Goal: Entertainment & Leisure: Consume media (video, audio)

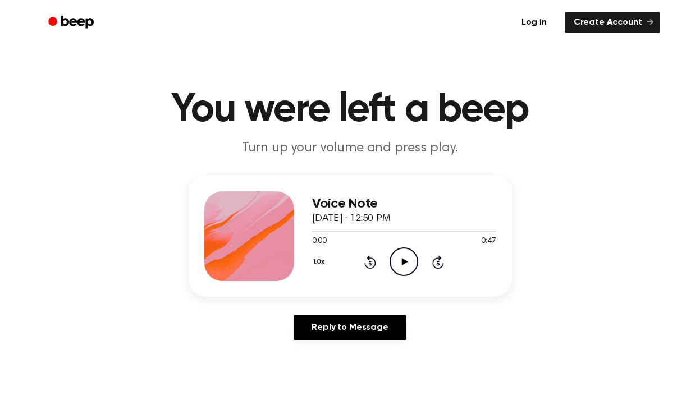
click at [403, 263] on icon at bounding box center [405, 261] width 6 height 7
click at [403, 260] on icon at bounding box center [405, 261] width 6 height 7
click at [410, 259] on icon "Play Audio" at bounding box center [404, 262] width 29 height 29
click at [402, 257] on icon "Play Audio" at bounding box center [404, 262] width 29 height 29
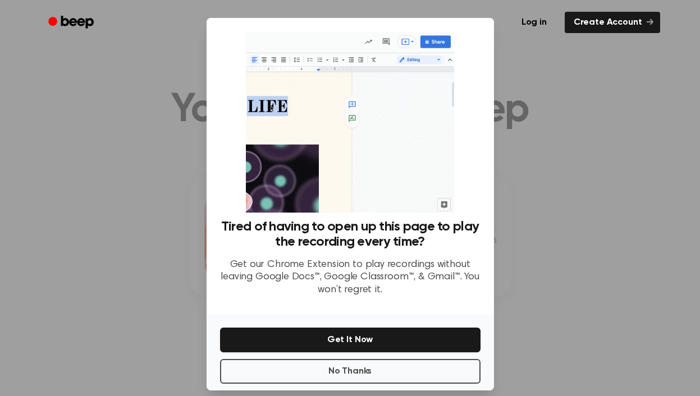
click at [537, 287] on div at bounding box center [350, 198] width 700 height 396
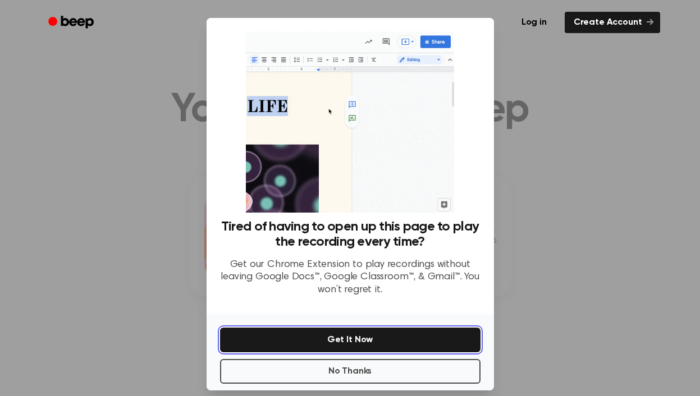
click at [387, 337] on button "Get It Now" at bounding box center [350, 340] width 260 height 25
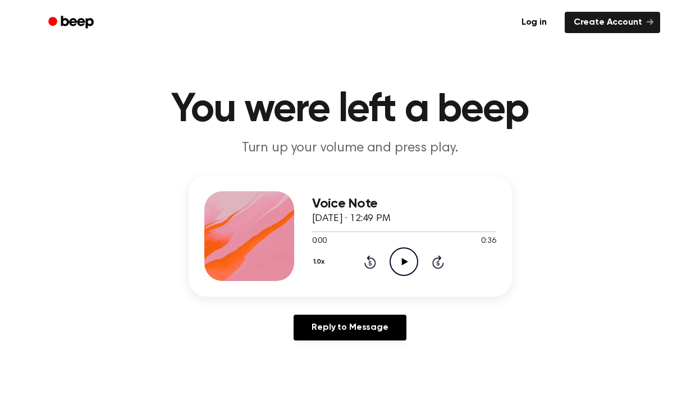
click at [402, 264] on icon at bounding box center [405, 261] width 6 height 7
click at [404, 264] on icon "Play Audio" at bounding box center [404, 262] width 29 height 29
click at [402, 264] on icon at bounding box center [405, 261] width 6 height 7
click at [400, 261] on icon "Play Audio" at bounding box center [404, 262] width 29 height 29
click at [401, 265] on icon "Play Audio" at bounding box center [404, 262] width 29 height 29
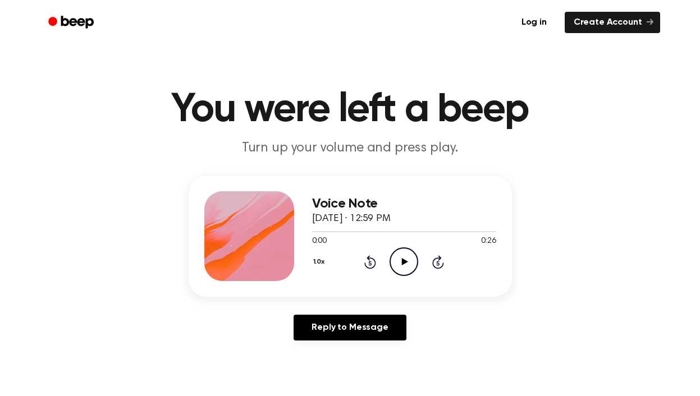
click at [399, 262] on icon "Play Audio" at bounding box center [404, 262] width 29 height 29
click at [403, 263] on icon at bounding box center [405, 261] width 6 height 7
click at [408, 264] on icon "Pause Audio" at bounding box center [404, 262] width 29 height 29
click at [405, 260] on icon at bounding box center [405, 261] width 6 height 7
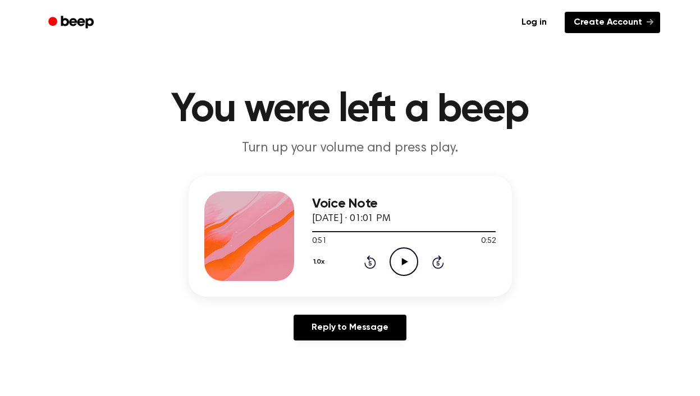
click at [621, 26] on link "Create Account" at bounding box center [612, 22] width 95 height 21
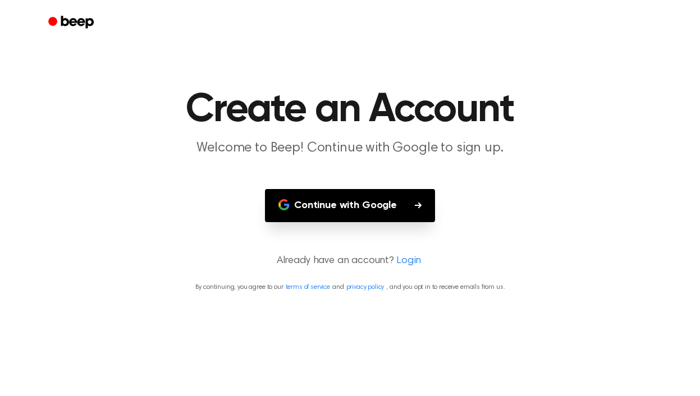
click at [344, 205] on button "Continue with Google" at bounding box center [350, 205] width 170 height 33
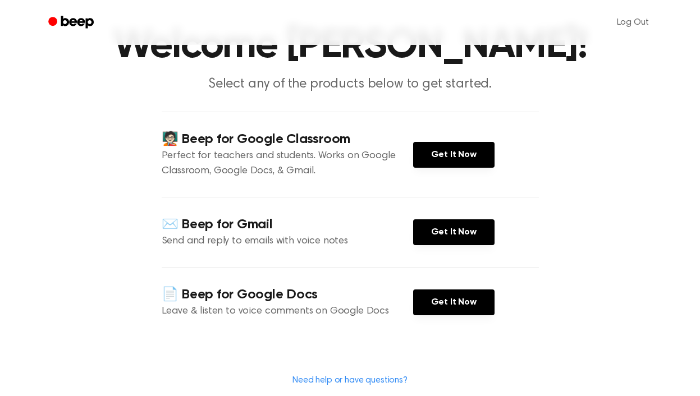
scroll to position [65, 0]
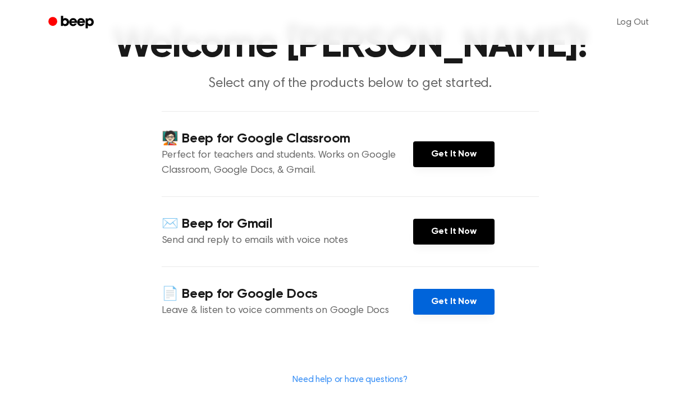
click at [459, 306] on link "Get It Now" at bounding box center [453, 302] width 81 height 26
